Goal: Task Accomplishment & Management: Use online tool/utility

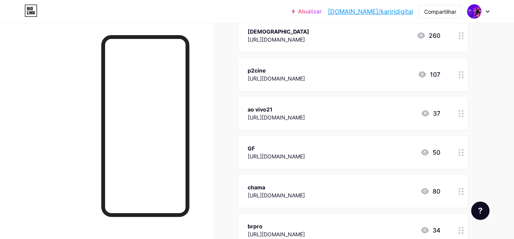
scroll to position [115, 0]
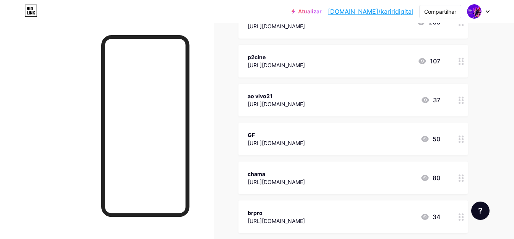
click at [288, 171] on div "chama" at bounding box center [276, 174] width 57 height 8
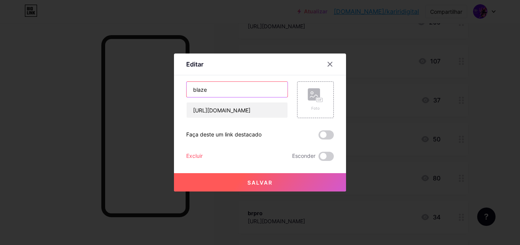
click at [216, 90] on input "blaze" at bounding box center [237, 89] width 101 height 15
type input "blazer"
click at [270, 187] on button "Salvar" at bounding box center [260, 182] width 172 height 18
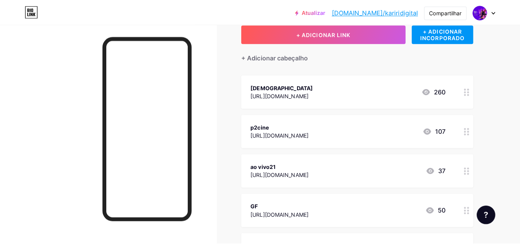
scroll to position [0, 0]
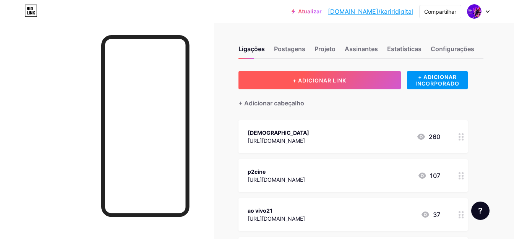
click at [324, 81] on font "+ ADICIONAR LINK" at bounding box center [320, 80] width 54 height 6
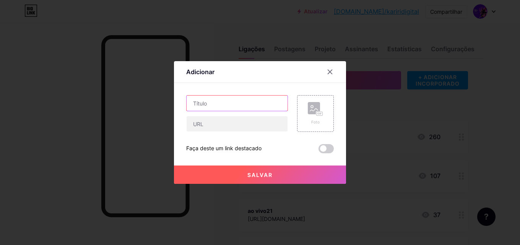
click at [211, 103] on input "text" at bounding box center [237, 103] width 101 height 15
type input "fusion"
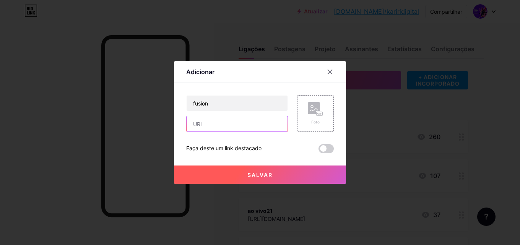
paste input "[URL][DOMAIN_NAME]"
type input "[URL][DOMAIN_NAME]"
click at [230, 174] on button "Salvar" at bounding box center [260, 175] width 172 height 18
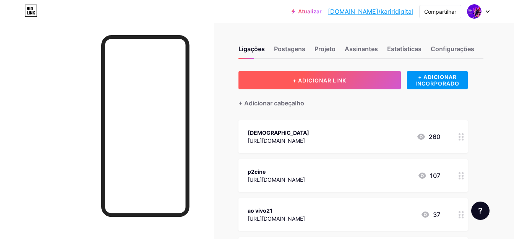
click at [312, 84] on button "+ ADICIONAR LINK" at bounding box center [320, 80] width 162 height 18
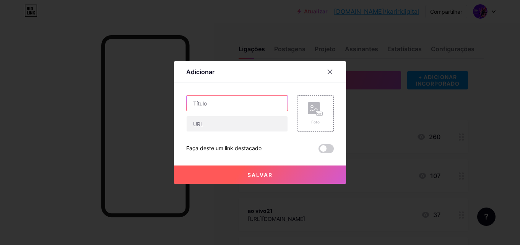
click at [239, 105] on input "text" at bounding box center [237, 103] width 101 height 15
type input "king one"
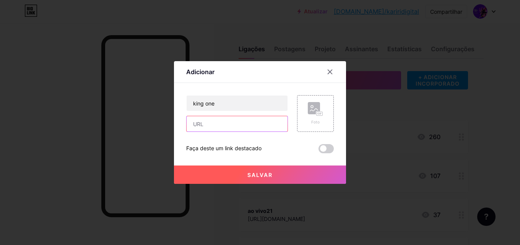
paste input "[URL][DOMAIN_NAME]"
type input "[URL][DOMAIN_NAME]"
click at [200, 172] on button "Salvar" at bounding box center [260, 175] width 172 height 18
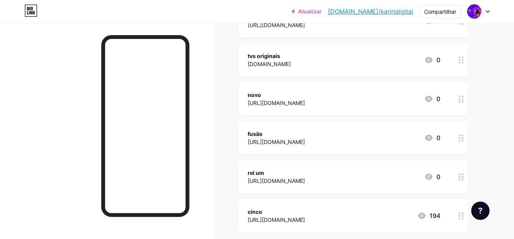
scroll to position [1439, 0]
